Goal: Task Accomplishment & Management: Manage account settings

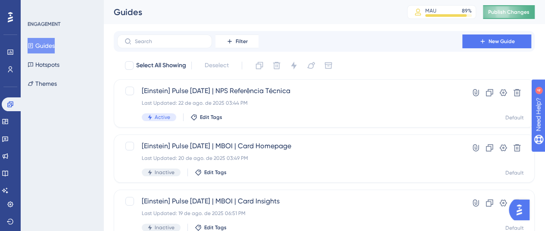
click at [529, 12] on span "Publish Changes" at bounding box center [508, 12] width 41 height 7
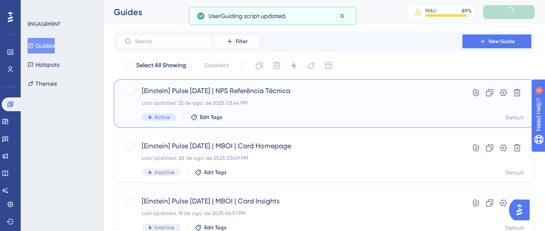
click at [378, 101] on div "Last Updated: 22 de ago. de 2025 03:44 PM" at bounding box center [290, 102] width 296 height 7
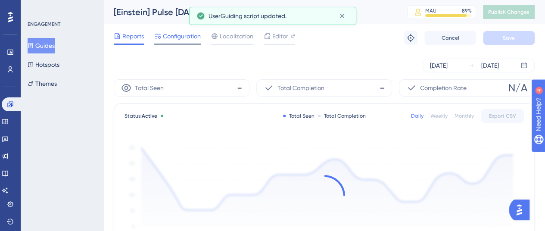
click at [167, 39] on span "Configuration" at bounding box center [182, 36] width 38 height 10
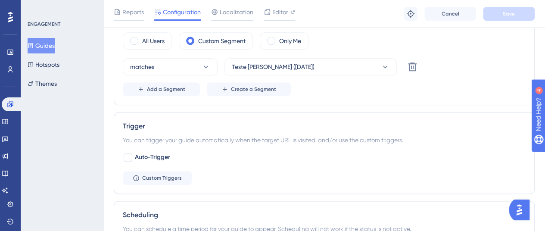
scroll to position [474, 0]
click at [50, 45] on button "Guides" at bounding box center [41, 46] width 27 height 16
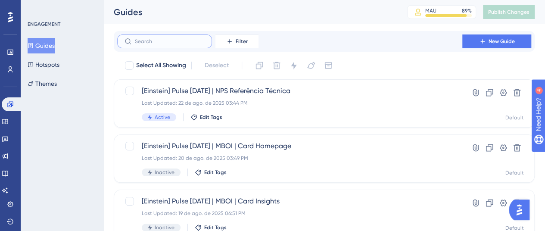
click at [183, 43] on input "text" at bounding box center [170, 41] width 70 height 6
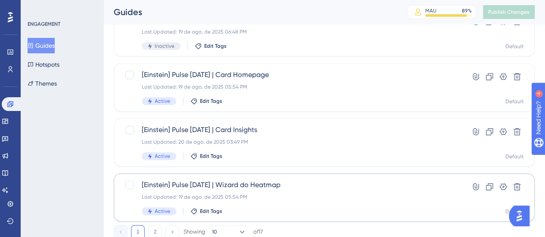
scroll to position [431, 0]
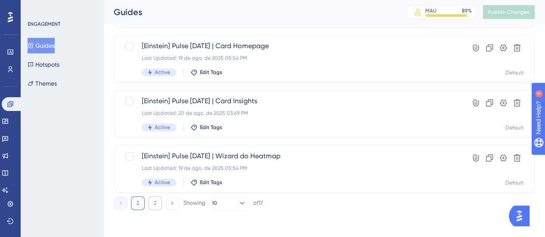
type input "eins"
click at [155, 204] on button "2" at bounding box center [155, 203] width 14 height 14
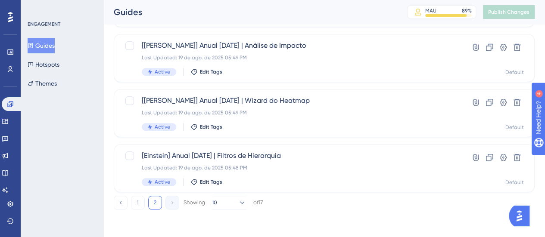
scroll to position [265, 0]
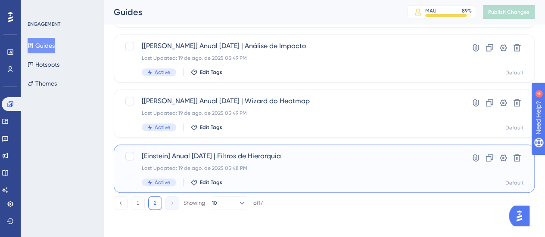
click at [286, 154] on span "[Einstein] Anual [DATE] | Filtros de Hierarquia" at bounding box center [290, 156] width 296 height 10
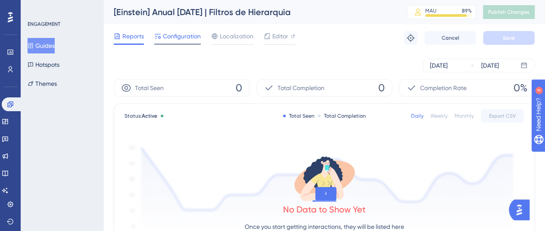
click at [189, 42] on div "Configuration" at bounding box center [177, 38] width 47 height 14
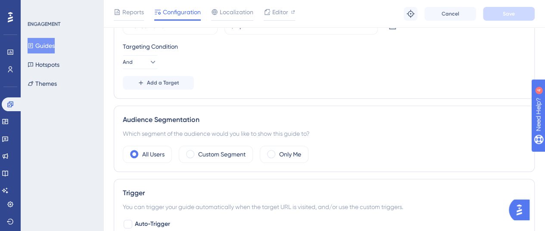
scroll to position [301, 0]
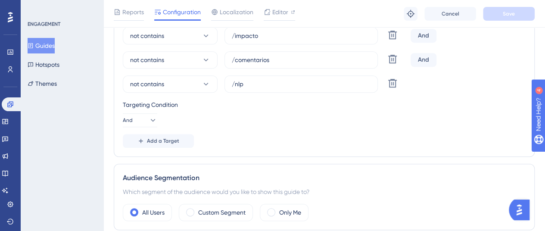
click at [52, 47] on button "Guides" at bounding box center [41, 46] width 27 height 16
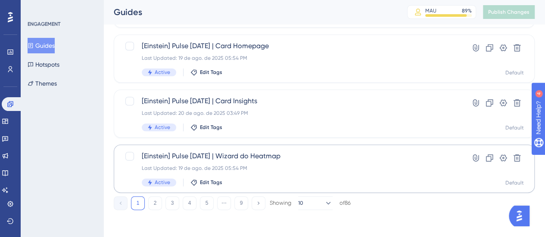
scroll to position [431, 0]
click at [157, 204] on button "2" at bounding box center [155, 203] width 14 height 14
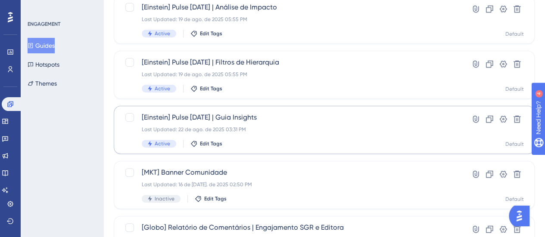
scroll to position [86, 0]
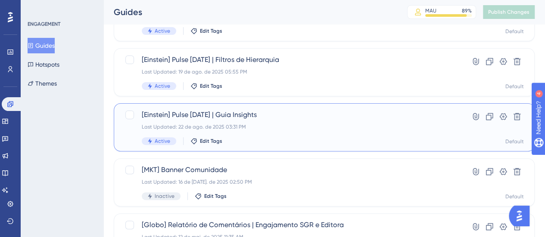
click at [268, 128] on div "Last Updated: 22 de ago. de 2025 03:31 PM" at bounding box center [290, 127] width 296 height 7
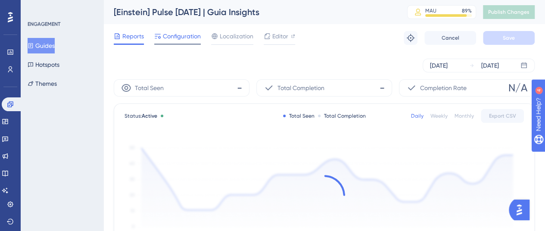
click at [184, 32] on span "Configuration" at bounding box center [182, 36] width 38 height 10
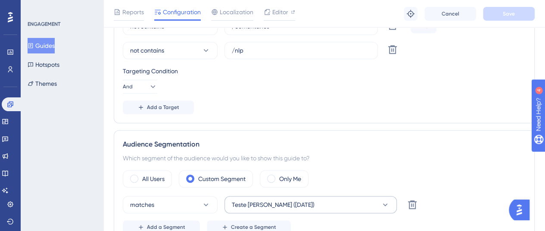
scroll to position [388, 0]
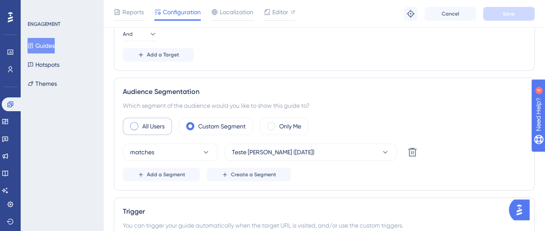
click at [143, 121] on label "All Users" at bounding box center [153, 126] width 22 height 10
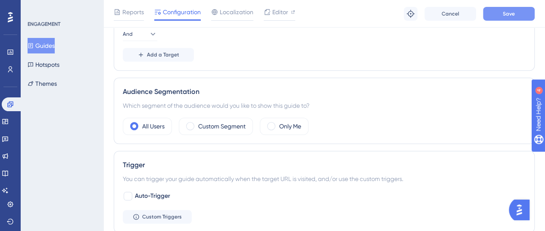
click at [497, 15] on button "Save" at bounding box center [509, 14] width 52 height 14
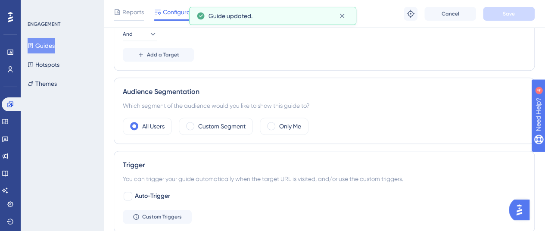
click at [49, 46] on button "Guides" at bounding box center [41, 46] width 27 height 16
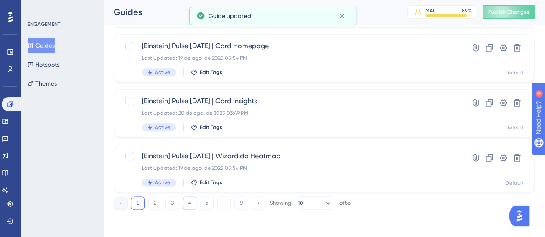
scroll to position [431, 0]
click at [156, 202] on button "2" at bounding box center [155, 203] width 14 height 14
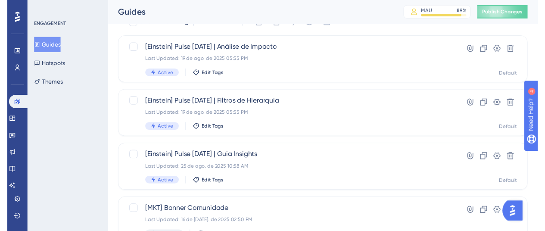
scroll to position [8, 0]
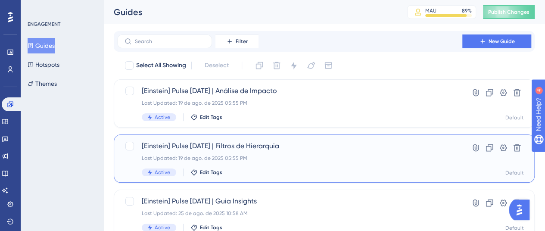
click at [371, 149] on span "[Einstein] Pulse [DATE] | Filtros de Hierarquia" at bounding box center [290, 146] width 296 height 10
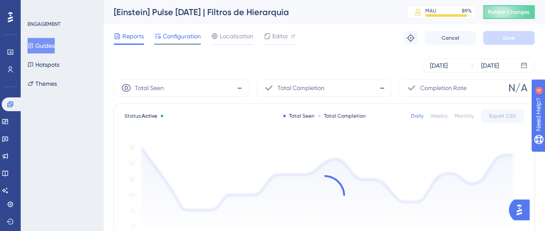
click at [166, 36] on span "Configuration" at bounding box center [182, 36] width 38 height 10
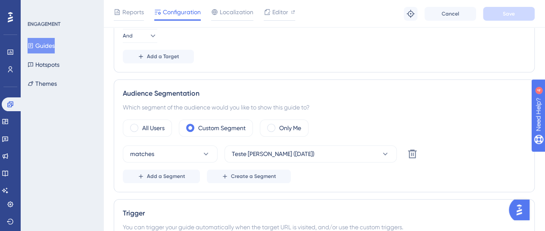
scroll to position [388, 0]
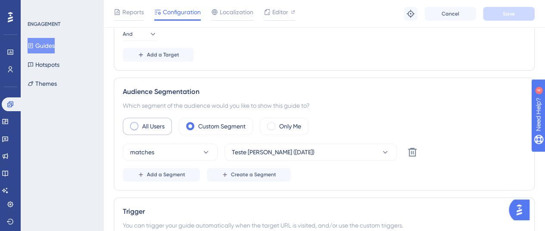
click at [153, 118] on div "All Users" at bounding box center [147, 126] width 49 height 17
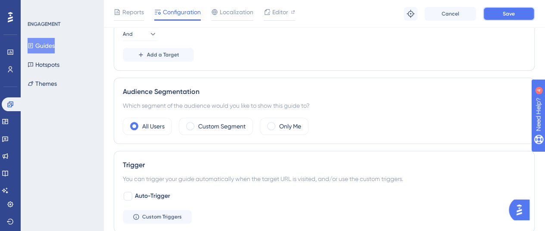
click at [518, 12] on button "Save" at bounding box center [509, 14] width 52 height 14
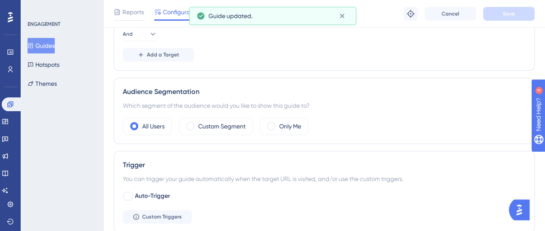
drag, startPoint x: 57, startPoint y: 45, endPoint x: 81, endPoint y: 53, distance: 25.6
click at [55, 44] on button "Guides" at bounding box center [41, 46] width 27 height 16
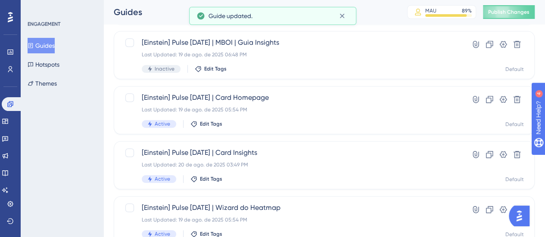
scroll to position [431, 0]
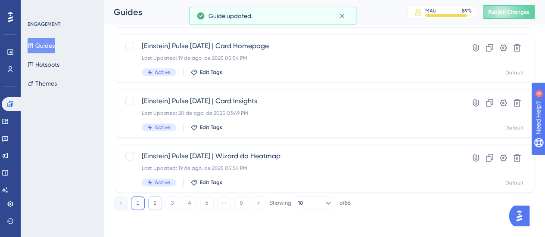
click at [155, 206] on button "2" at bounding box center [155, 203] width 14 height 14
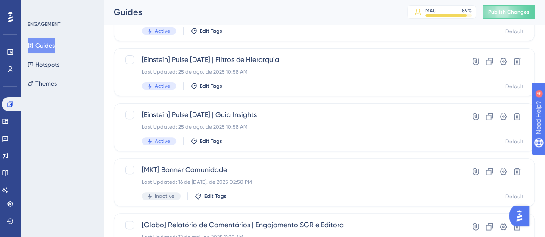
scroll to position [43, 0]
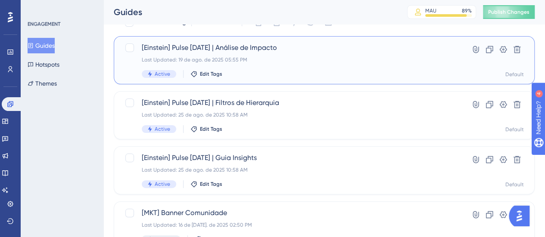
click at [317, 68] on div "[Einstein] Pulse [DATE] | Análise de Impacto Last Updated: 19 de ago. de 2025 0…" at bounding box center [290, 60] width 296 height 35
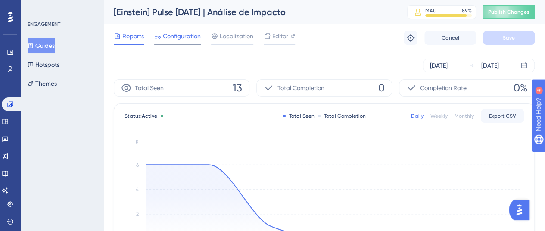
click at [177, 39] on span "Configuration" at bounding box center [182, 36] width 38 height 10
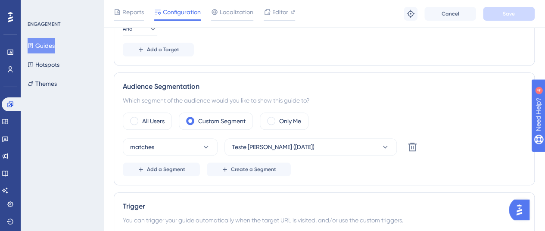
scroll to position [431, 0]
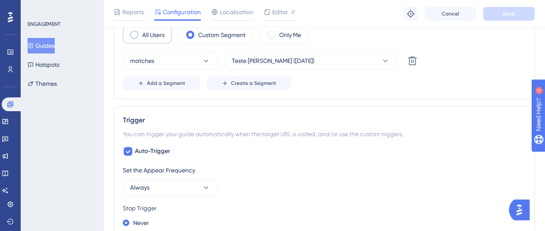
click at [154, 40] on div "All Users" at bounding box center [147, 34] width 49 height 17
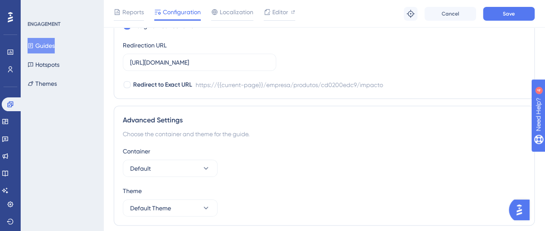
scroll to position [856, 0]
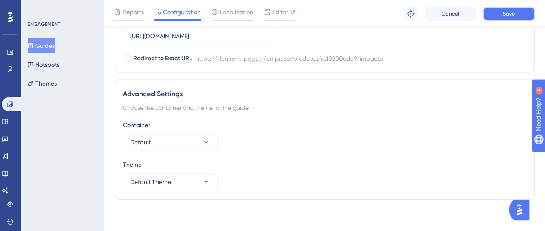
click at [512, 17] on span "Save" at bounding box center [509, 13] width 12 height 7
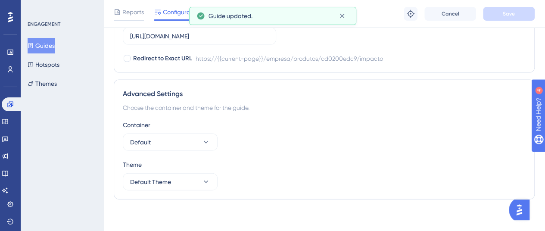
click at [55, 49] on button "Guides" at bounding box center [41, 46] width 27 height 16
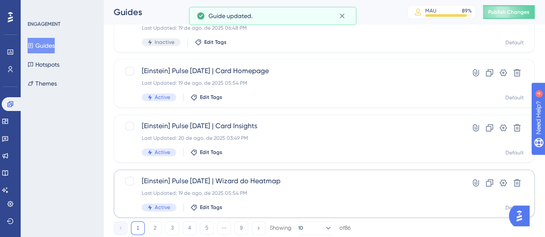
scroll to position [431, 0]
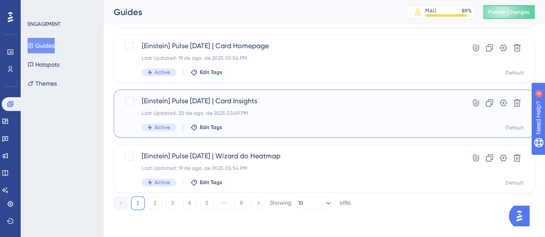
click at [303, 124] on div "Active Edit Tags" at bounding box center [290, 128] width 296 height 8
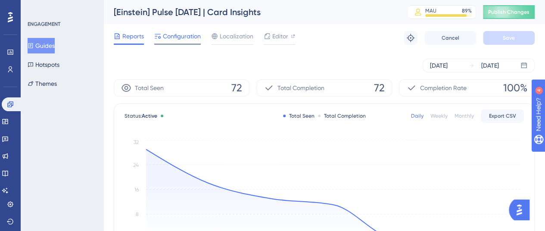
click at [174, 40] on span "Configuration" at bounding box center [182, 36] width 38 height 10
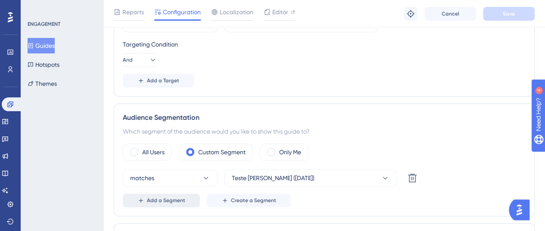
scroll to position [388, 0]
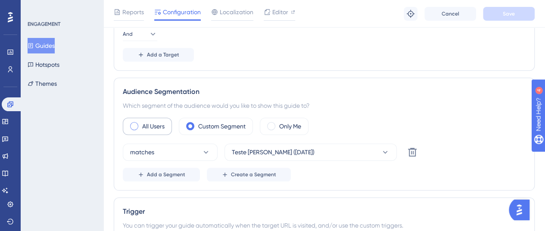
click at [162, 125] on label "All Users" at bounding box center [153, 126] width 22 height 10
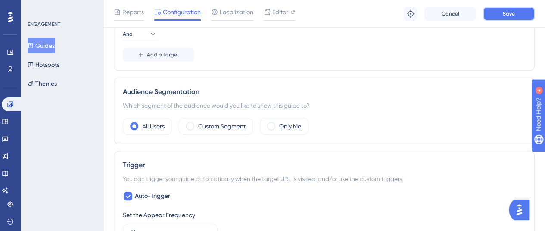
click at [507, 15] on span "Save" at bounding box center [509, 13] width 12 height 7
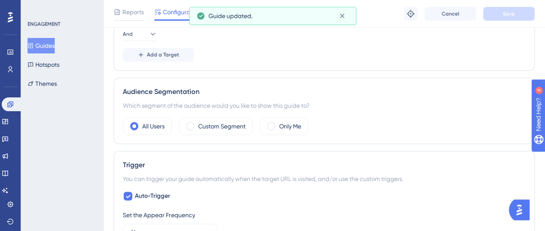
click at [52, 50] on button "Guides" at bounding box center [41, 46] width 27 height 16
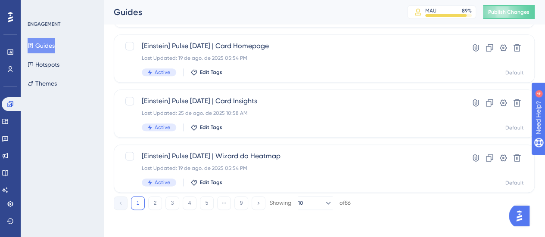
scroll to position [431, 0]
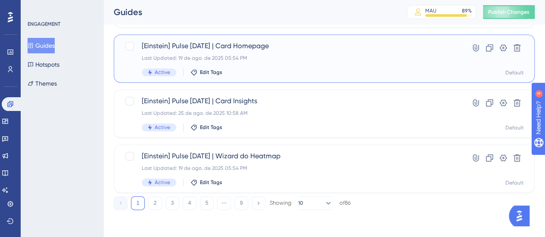
click at [267, 62] on div "[[PERSON_NAME]] Pulse [DATE] | Card Homepage Last Updated: 19 de ago. de 2025 0…" at bounding box center [290, 58] width 296 height 35
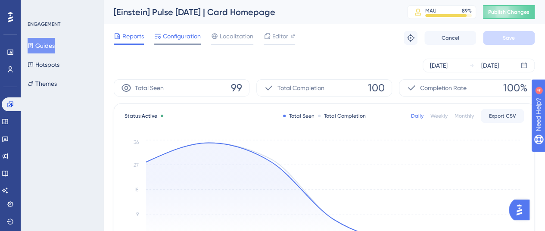
click at [185, 39] on span "Configuration" at bounding box center [182, 36] width 38 height 10
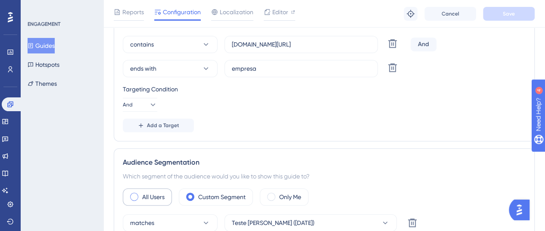
scroll to position [258, 0]
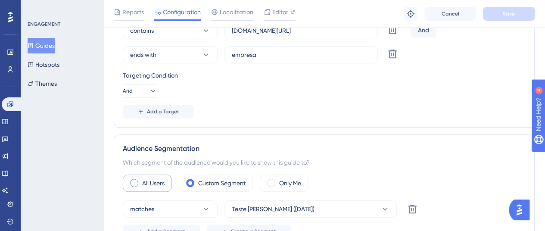
click at [151, 186] on label "All Users" at bounding box center [153, 183] width 22 height 10
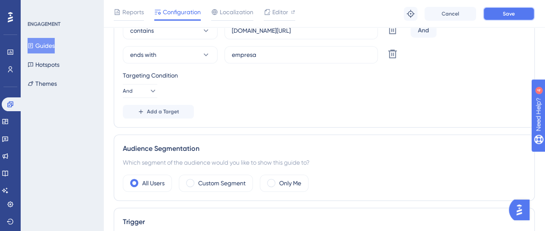
click at [500, 13] on button "Save" at bounding box center [509, 14] width 52 height 14
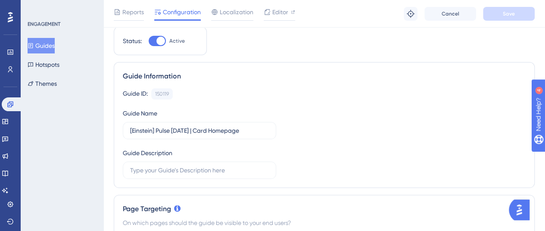
scroll to position [0, 0]
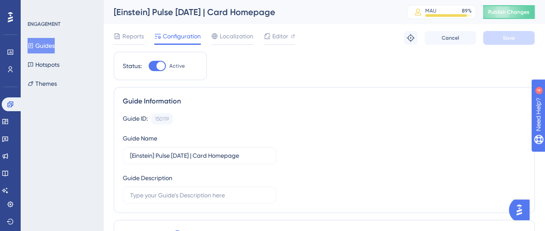
click at [42, 40] on button "Guides" at bounding box center [41, 46] width 27 height 16
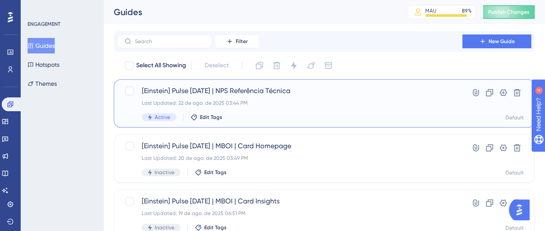
click at [334, 104] on div "Last Updated: 22 de ago. de 2025 03:44 PM" at bounding box center [290, 102] width 296 height 7
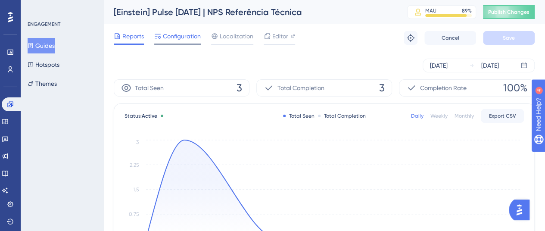
click at [183, 38] on span "Configuration" at bounding box center [182, 36] width 38 height 10
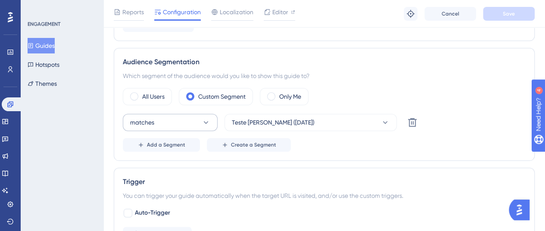
scroll to position [431, 0]
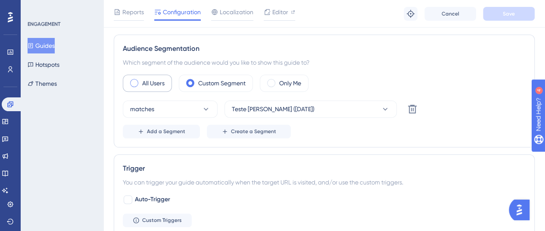
click at [138, 85] on div "All Users" at bounding box center [147, 82] width 49 height 17
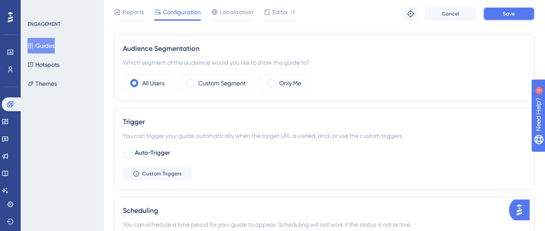
click at [513, 11] on span "Save" at bounding box center [509, 13] width 12 height 7
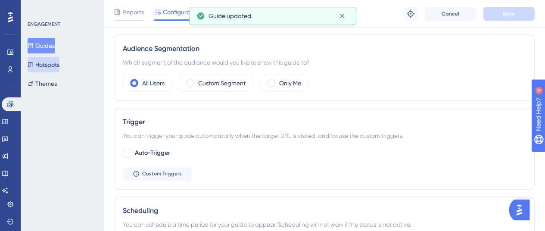
click at [51, 67] on button "Hotspots" at bounding box center [44, 65] width 32 height 16
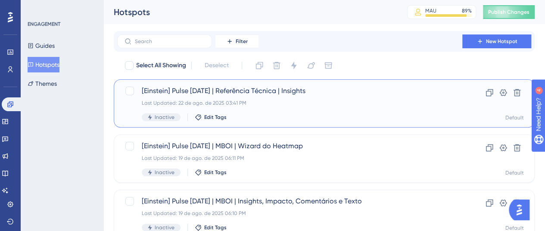
click at [353, 96] on div "[Einstein] Pulse [DATE] | Referência Técnica | Insights Last Updated: 22 de ago…" at bounding box center [290, 103] width 296 height 35
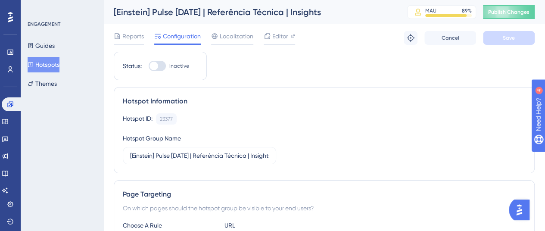
click at [55, 64] on button "Hotspots" at bounding box center [44, 65] width 32 height 16
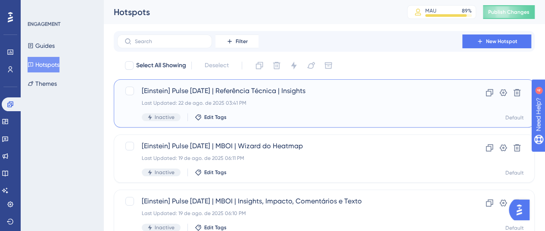
click at [307, 95] on span "[Einstein] Pulse [DATE] | Referência Técnica | Insights" at bounding box center [290, 91] width 296 height 10
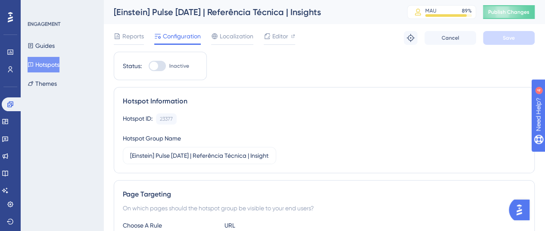
click at [165, 69] on label "Inactive" at bounding box center [169, 66] width 40 height 10
click at [165, 66] on div at bounding box center [157, 66] width 17 height 10
click at [149, 66] on input "Inactive" at bounding box center [148, 66] width 0 height 0
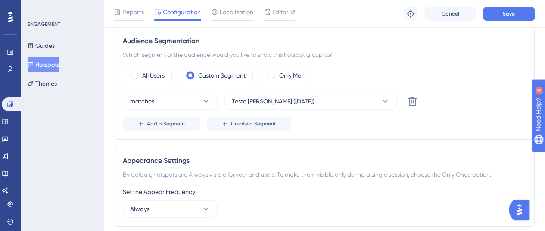
scroll to position [345, 0]
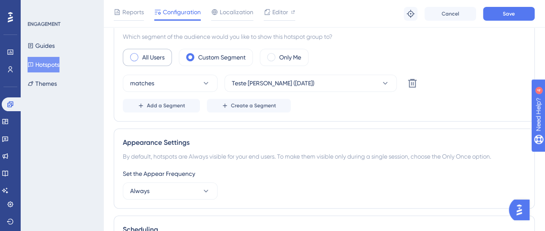
click at [152, 57] on label "All Users" at bounding box center [153, 57] width 22 height 10
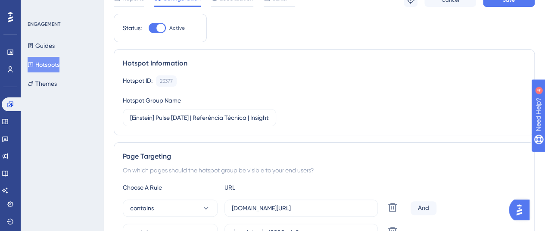
scroll to position [0, 0]
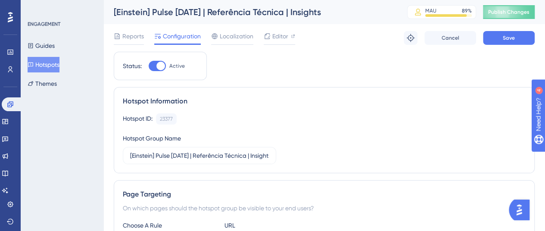
click at [152, 64] on div at bounding box center [157, 66] width 17 height 10
click at [149, 66] on input "Active" at bounding box center [148, 66] width 0 height 0
checkbox input "false"
click at [123, 43] on div "Reports" at bounding box center [129, 38] width 30 height 14
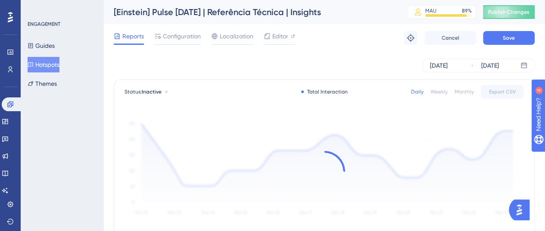
click at [59, 62] on button "Hotspots" at bounding box center [44, 65] width 32 height 16
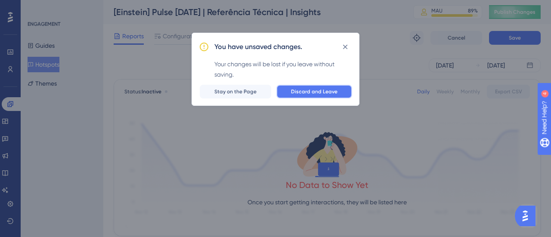
click at [308, 97] on button "Discard and Leave" at bounding box center [314, 92] width 76 height 14
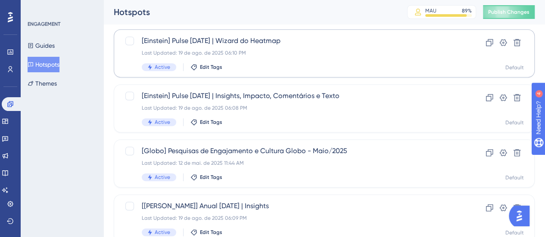
scroll to position [301, 0]
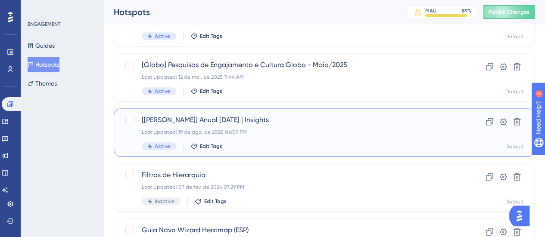
click at [273, 130] on div "Last Updated: 19 de ago. de 2025 06:09 PM" at bounding box center [290, 132] width 296 height 7
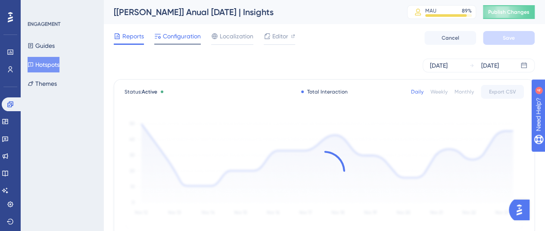
click at [187, 35] on span "Configuration" at bounding box center [182, 36] width 38 height 10
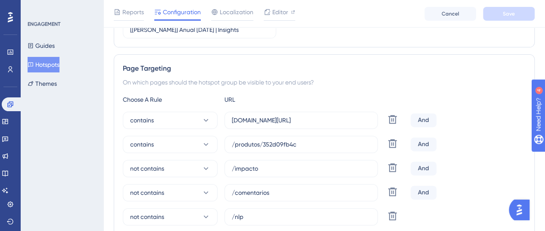
scroll to position [172, 0]
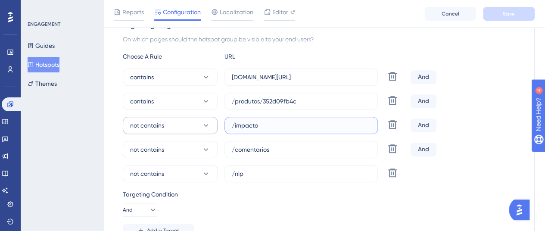
drag, startPoint x: 271, startPoint y: 128, endPoint x: 208, endPoint y: 125, distance: 62.9
click at [208, 125] on div "not contains /impacto Delete" at bounding box center [265, 125] width 284 height 17
click at [39, 61] on button "Hotspots" at bounding box center [44, 65] width 32 height 16
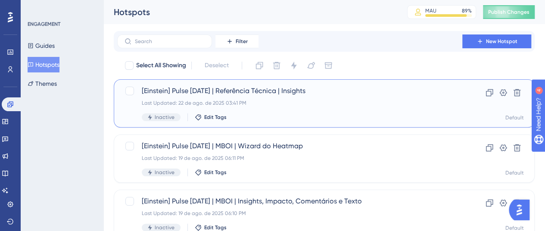
click at [270, 93] on span "[Einstein] Pulse [DATE] | Referência Técnica | Insights" at bounding box center [290, 91] width 296 height 10
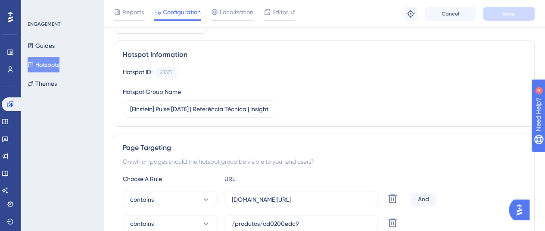
scroll to position [129, 0]
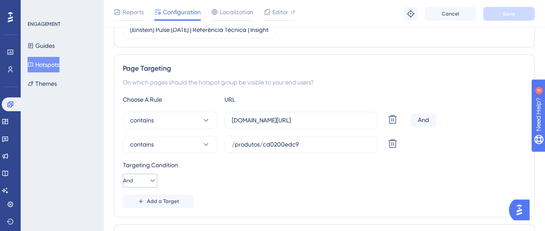
drag, startPoint x: 158, startPoint y: 177, endPoint x: 151, endPoint y: 183, distance: 8.9
click at [154, 178] on div "Targeting Condition And" at bounding box center [324, 174] width 403 height 28
click at [170, 194] on button "Add a Target" at bounding box center [158, 201] width 71 height 14
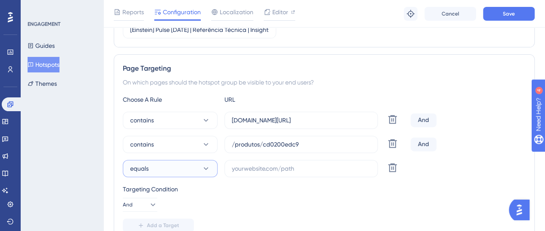
click at [197, 167] on button "equals" at bounding box center [170, 168] width 95 height 17
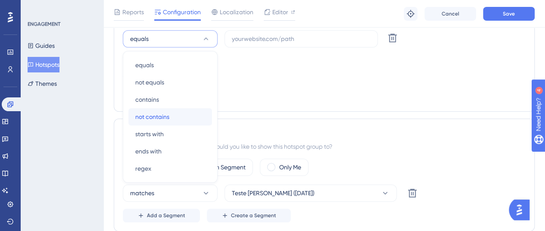
click at [187, 114] on div "not contains not contains" at bounding box center [170, 116] width 70 height 17
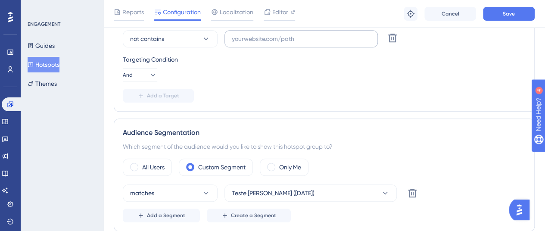
click at [298, 43] on label at bounding box center [300, 38] width 153 height 17
click at [298, 43] on input "text" at bounding box center [301, 38] width 139 height 9
paste input "/impacto"
type input "/impacto"
click at [156, 94] on span "Add a Target" at bounding box center [163, 95] width 32 height 7
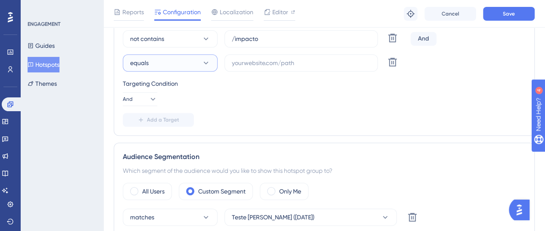
click at [187, 62] on button "equals" at bounding box center [170, 62] width 95 height 17
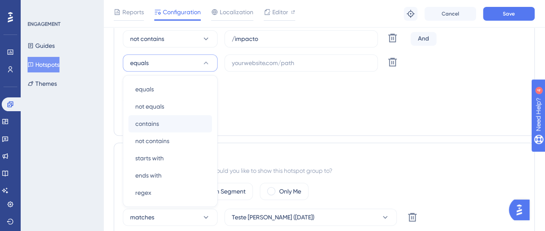
scroll to position [282, 0]
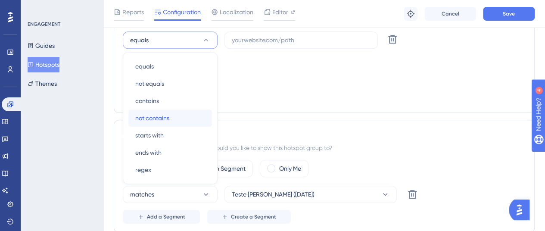
click at [189, 117] on div "not contains not contains" at bounding box center [170, 117] width 70 height 17
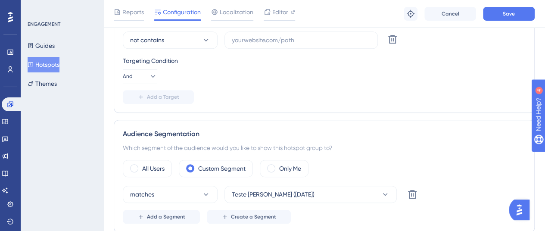
click at [168, 102] on div "Page Targeting On which pages should the hotspot group be visible to your end u…" at bounding box center [324, 7] width 421 height 211
click at [297, 33] on label at bounding box center [300, 39] width 153 height 17
click at [297, 35] on input "text" at bounding box center [301, 39] width 139 height 9
paste input "/impacto"
drag, startPoint x: 261, startPoint y: 45, endPoint x: 235, endPoint y: 38, distance: 26.4
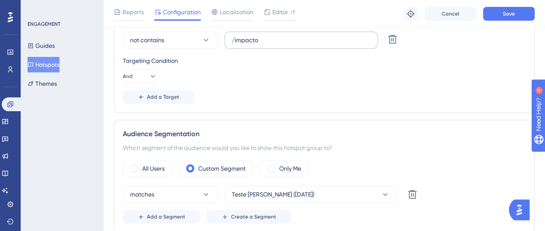
click at [235, 38] on label "/impacto" at bounding box center [300, 39] width 153 height 17
click at [235, 38] on input "/impacto" at bounding box center [301, 39] width 139 height 9
drag, startPoint x: 234, startPoint y: 38, endPoint x: 311, endPoint y: 38, distance: 76.7
click at [310, 39] on input "/impacto" at bounding box center [301, 39] width 139 height 9
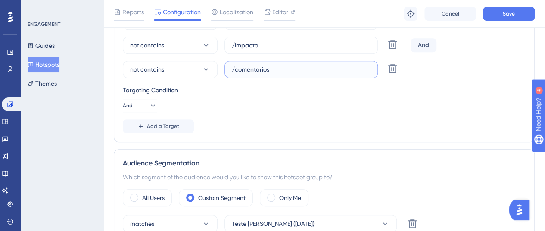
scroll to position [239, 0]
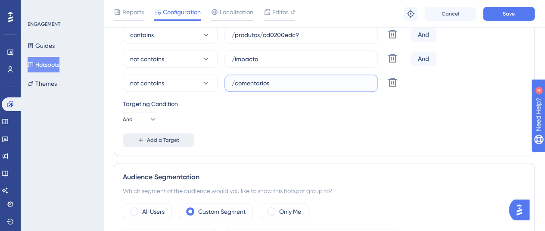
type input "/comentarios"
click at [171, 143] on button "Add a Target" at bounding box center [158, 140] width 71 height 14
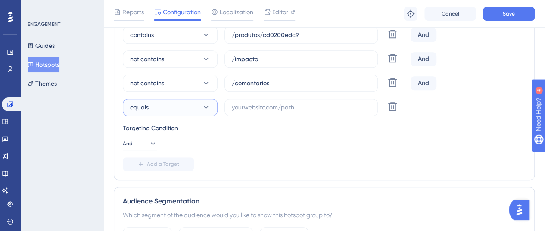
click at [188, 109] on button "equals" at bounding box center [170, 107] width 95 height 17
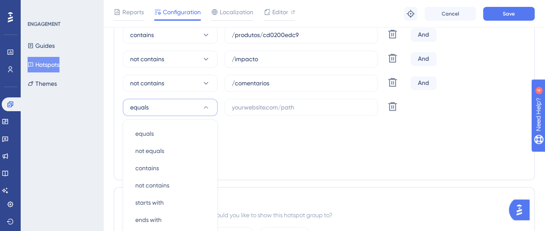
scroll to position [307, 0]
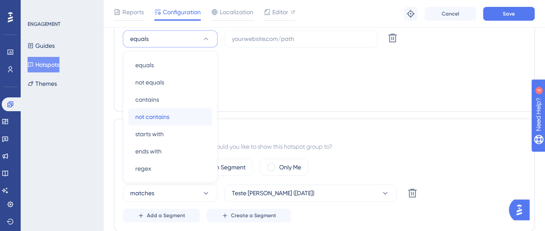
click at [187, 114] on div "not contains not contains" at bounding box center [170, 116] width 70 height 17
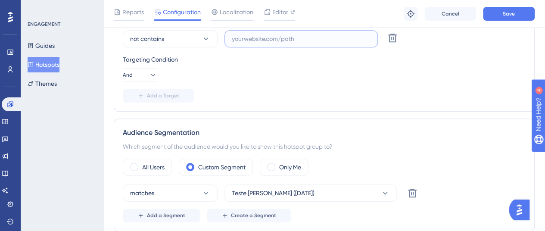
click at [287, 36] on input "text" at bounding box center [301, 38] width 139 height 9
paste input "/impacto"
drag, startPoint x: 270, startPoint y: 39, endPoint x: 233, endPoint y: 37, distance: 36.3
click at [233, 37] on input "/impacto" at bounding box center [301, 38] width 139 height 9
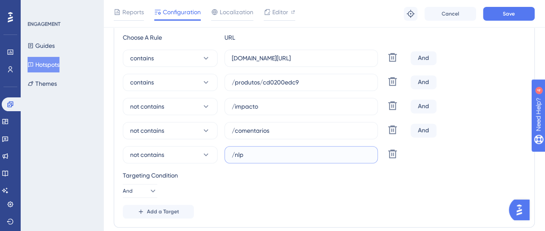
scroll to position [178, 0]
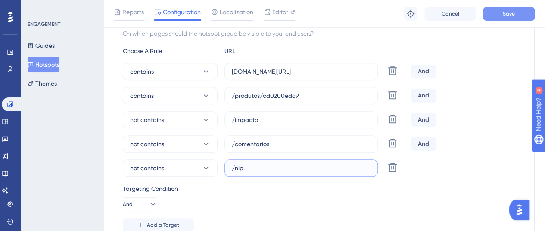
type input "/nlp"
click at [504, 16] on span "Save" at bounding box center [509, 13] width 12 height 7
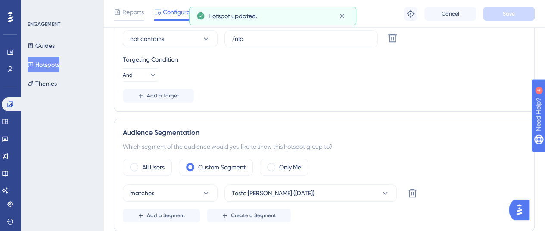
scroll to position [393, 0]
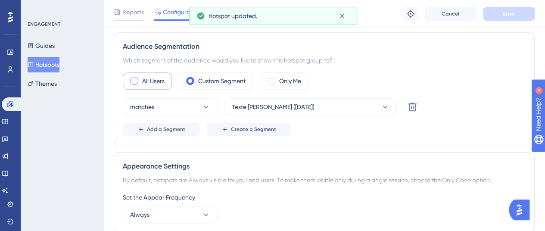
click at [155, 86] on div "All Users" at bounding box center [147, 80] width 49 height 17
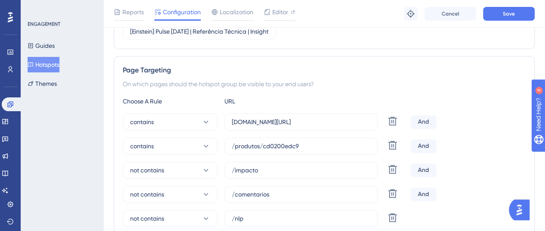
scroll to position [0, 0]
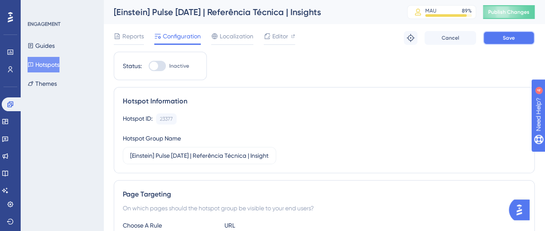
click at [514, 41] on span "Save" at bounding box center [509, 37] width 12 height 7
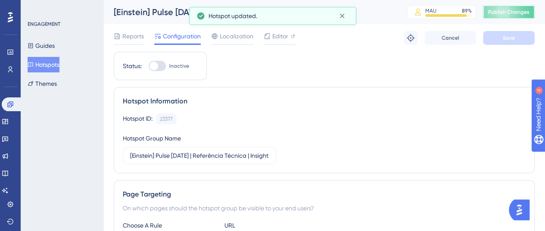
click at [522, 16] on button "Publish Changes" at bounding box center [509, 12] width 52 height 14
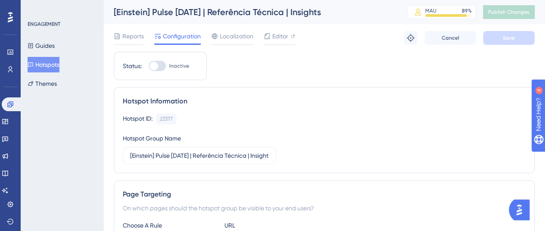
click at [162, 68] on div at bounding box center [157, 66] width 17 height 10
click at [149, 66] on input "Inactive" at bounding box center [148, 66] width 0 height 0
checkbox input "true"
click at [497, 41] on button "Save" at bounding box center [509, 38] width 52 height 14
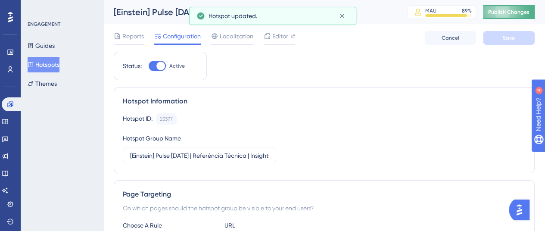
click at [504, 17] on button "Publish Changes" at bounding box center [509, 12] width 52 height 14
click at [59, 65] on button "Hotspots" at bounding box center [44, 65] width 32 height 16
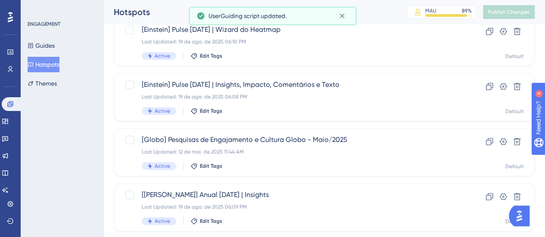
scroll to position [215, 0]
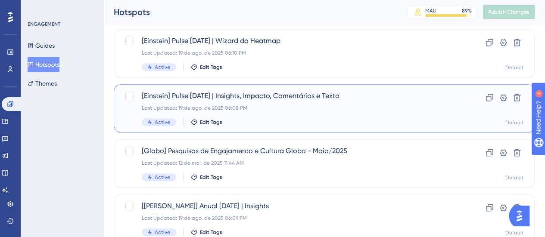
click at [296, 112] on div "[[PERSON_NAME]] Pulse [DATE] | Insights, Impacto, Comentários e Texto Last Upda…" at bounding box center [290, 108] width 296 height 35
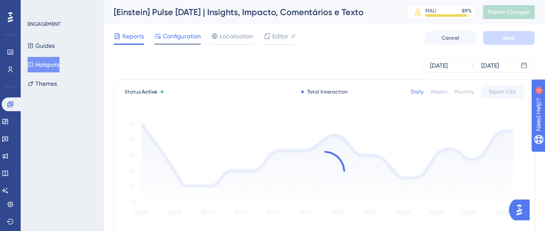
click at [175, 42] on div "Configuration" at bounding box center [177, 38] width 47 height 14
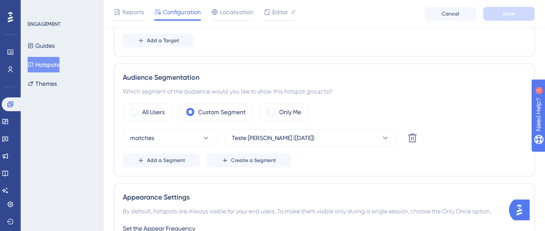
scroll to position [301, 0]
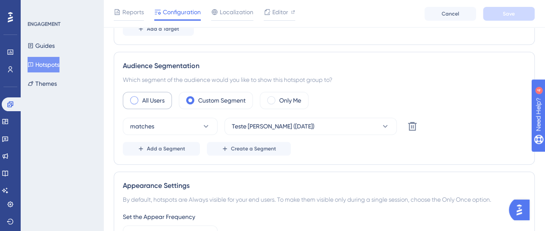
click at [155, 102] on label "All Users" at bounding box center [153, 100] width 22 height 10
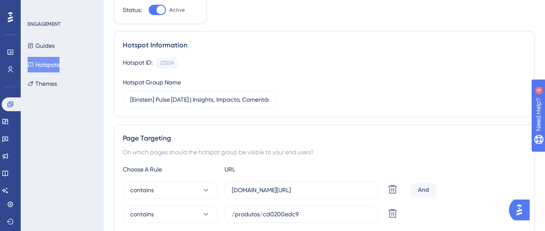
scroll to position [0, 0]
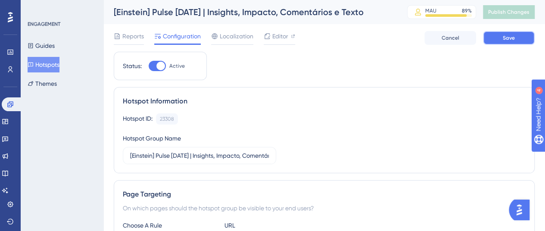
click at [500, 38] on button "Save" at bounding box center [509, 38] width 52 height 14
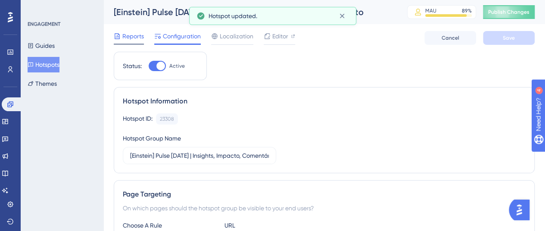
click at [130, 37] on span "Reports" at bounding box center [133, 36] width 22 height 10
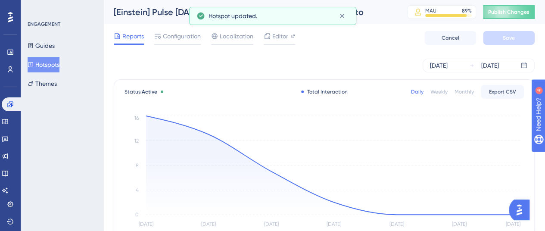
click at [40, 68] on button "Hotspots" at bounding box center [44, 65] width 32 height 16
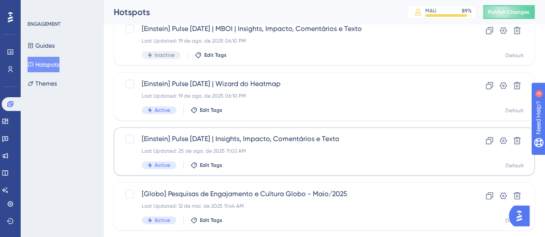
scroll to position [215, 0]
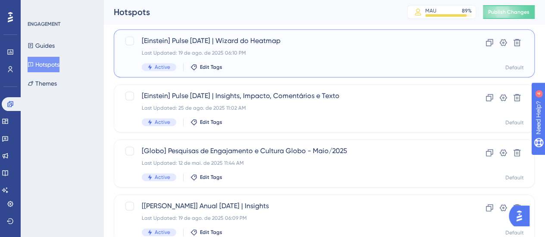
click at [271, 62] on div "[Einstein] Pulse [DATE] | Wizard do Heatmap Last Updated: 19 de ago. de 2025 06…" at bounding box center [290, 53] width 296 height 35
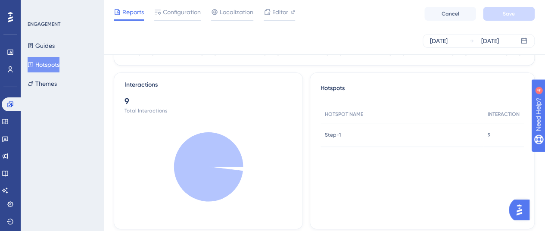
scroll to position [129, 0]
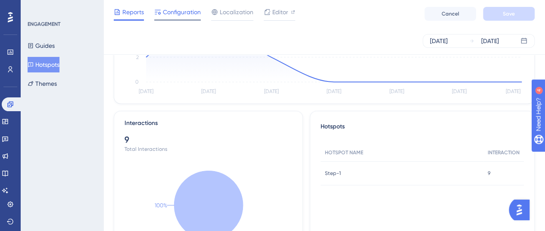
click at [178, 20] on div at bounding box center [177, 19] width 47 height 1
